Goal: Navigation & Orientation: Find specific page/section

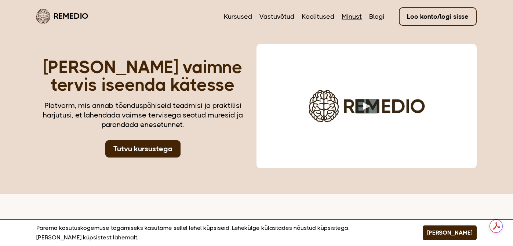
click at [356, 17] on link "Minust" at bounding box center [352, 17] width 20 height 10
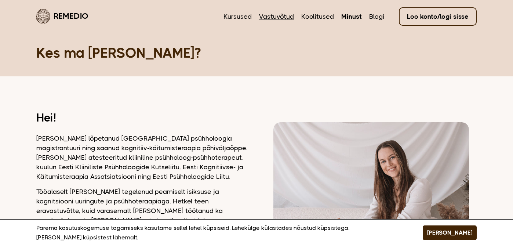
click at [278, 16] on link "Vastuvõtud" at bounding box center [276, 17] width 35 height 10
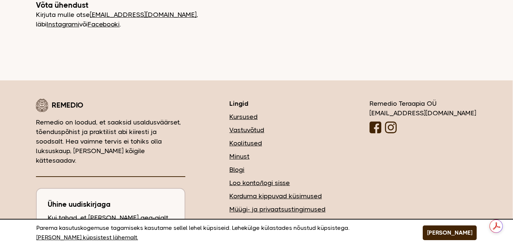
click at [300, 191] on link "Korduma kippuvad küsimused" at bounding box center [278, 196] width 96 height 10
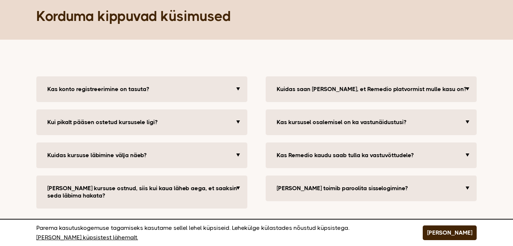
scroll to position [38, 0]
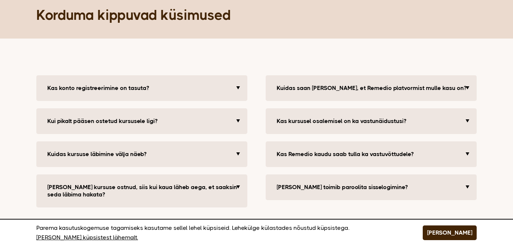
click at [329, 89] on button "Kuidas saan [PERSON_NAME], et Remedio platvormist mulle kasu on?" at bounding box center [372, 88] width 198 height 15
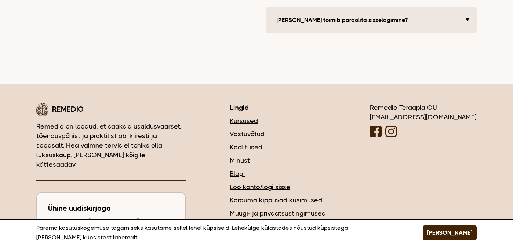
scroll to position [291, 0]
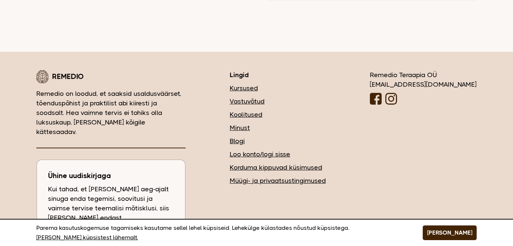
click at [286, 95] on nav "Kursused Vastuvõtud Koolitused Minust Blogi Loo konto/logi sisse Korduma kippuv…" at bounding box center [278, 134] width 96 height 102
click at [287, 98] on link "Vastuvõtud" at bounding box center [278, 102] width 96 height 10
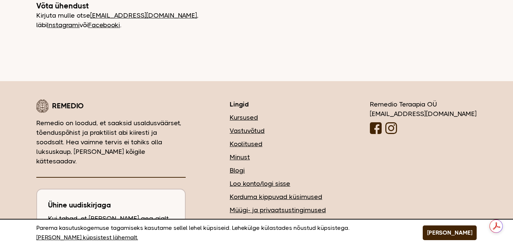
scroll to position [409, 0]
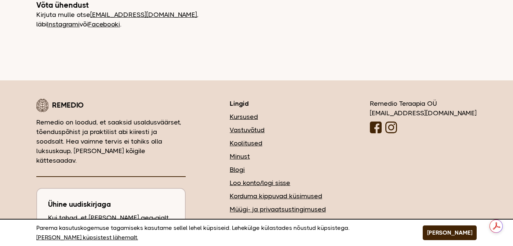
click at [282, 165] on link "Blogi" at bounding box center [278, 170] width 96 height 10
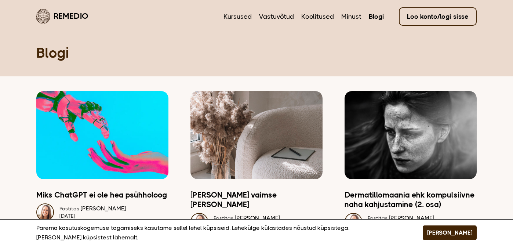
click at [80, 16] on link "Remedio" at bounding box center [62, 15] width 52 height 17
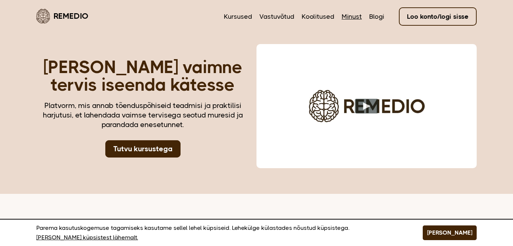
click at [344, 16] on link "Minust" at bounding box center [352, 17] width 20 height 10
